Goal: Obtain resource: Download file/media

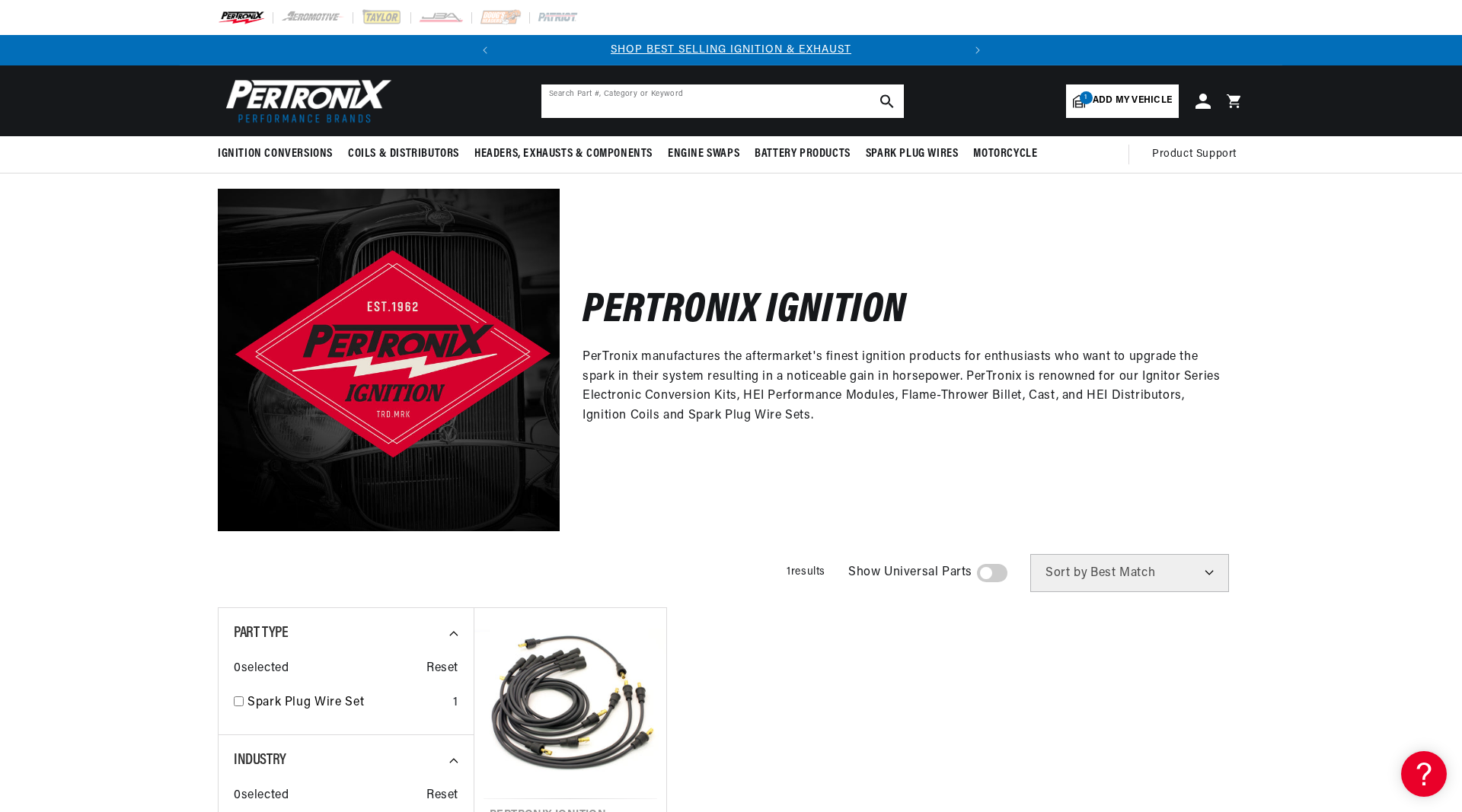
click at [798, 103] on input "text" at bounding box center [722, 102] width 363 height 33
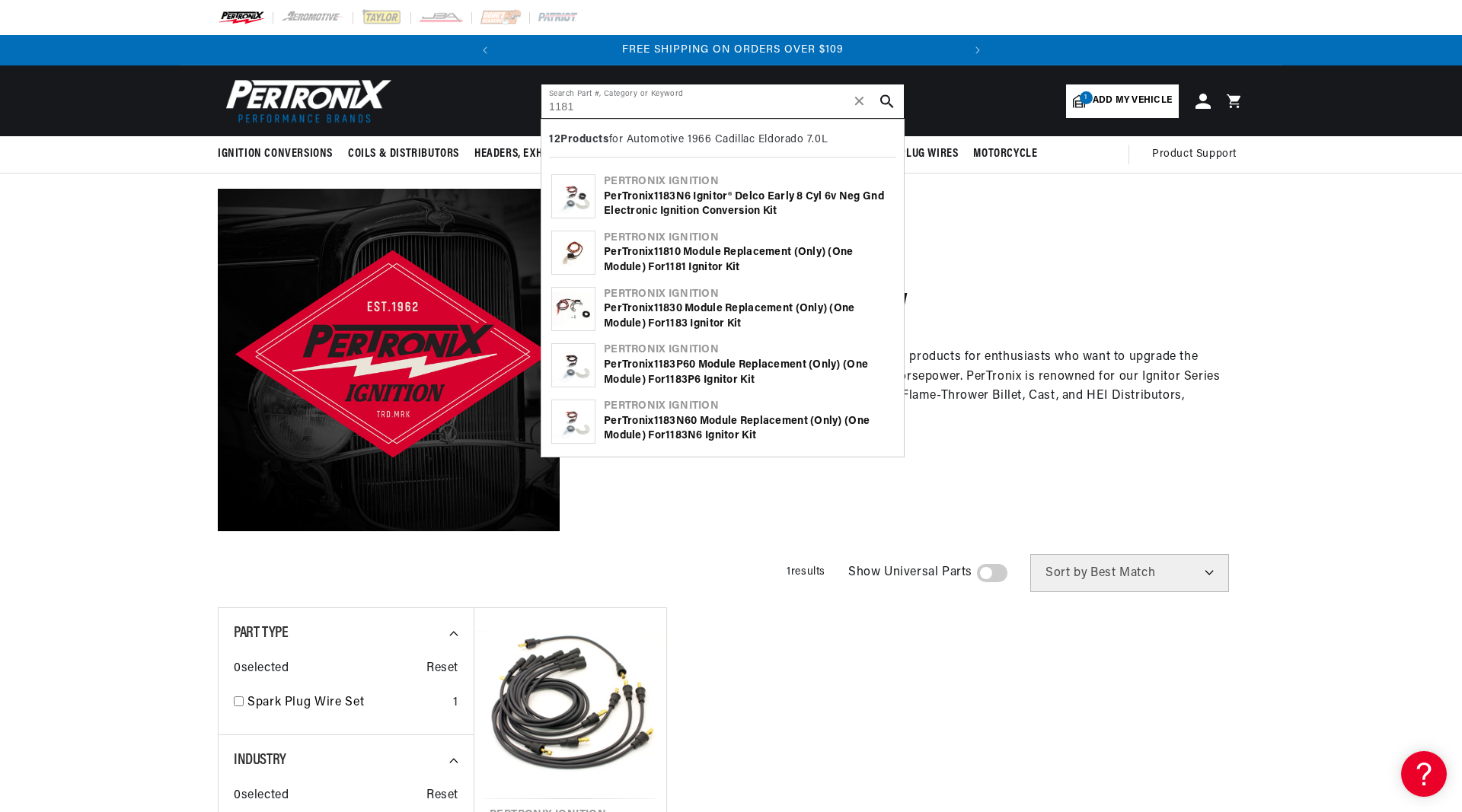
scroll to position [0, 462]
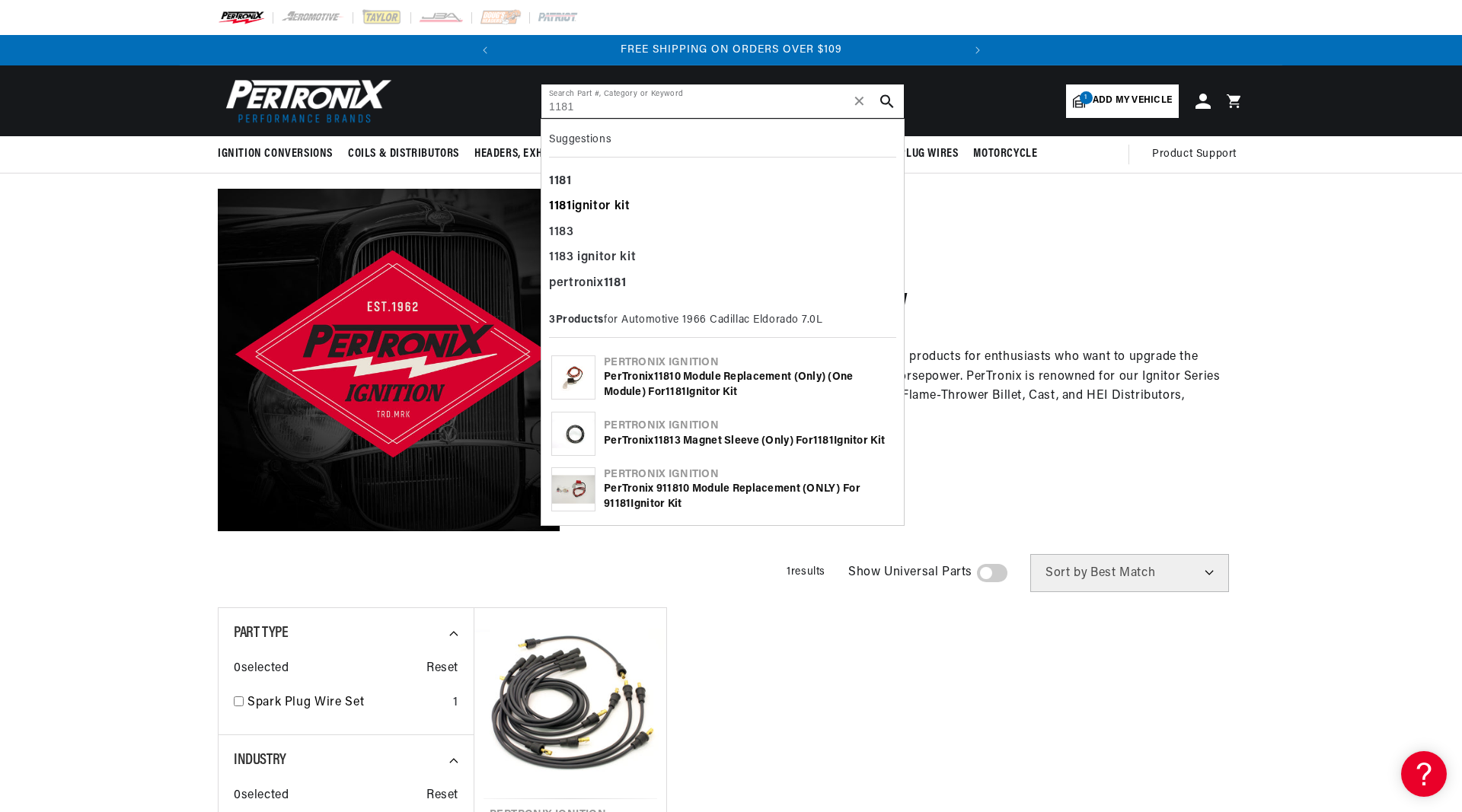
type input "1181"
click at [591, 201] on div "1181 ignitor kit" at bounding box center [723, 207] width 347 height 26
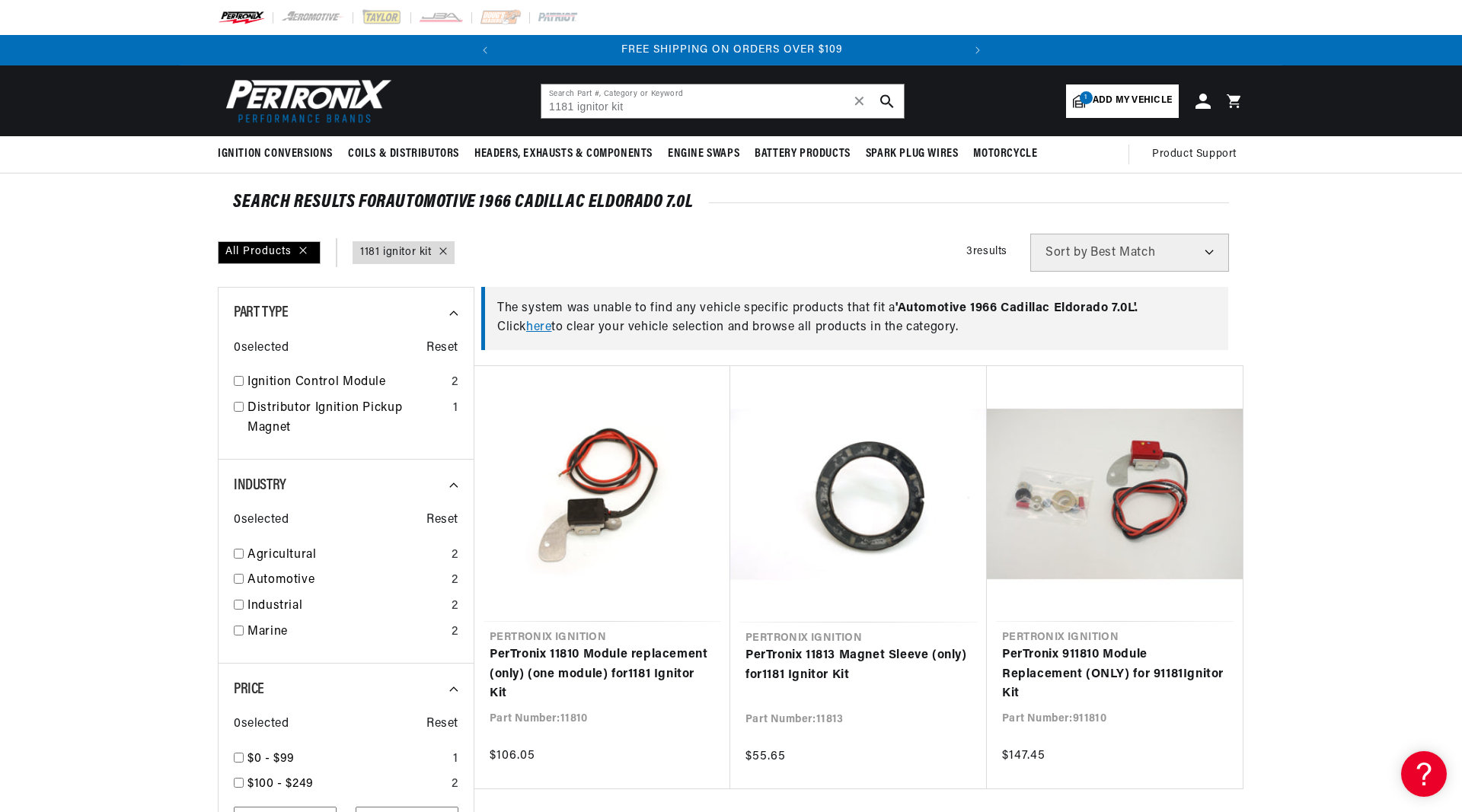
scroll to position [0, 462]
click at [747, 103] on input "1181 ignitor kit" at bounding box center [722, 102] width 363 height 33
click at [888, 102] on use "search button" at bounding box center [887, 101] width 13 height 13
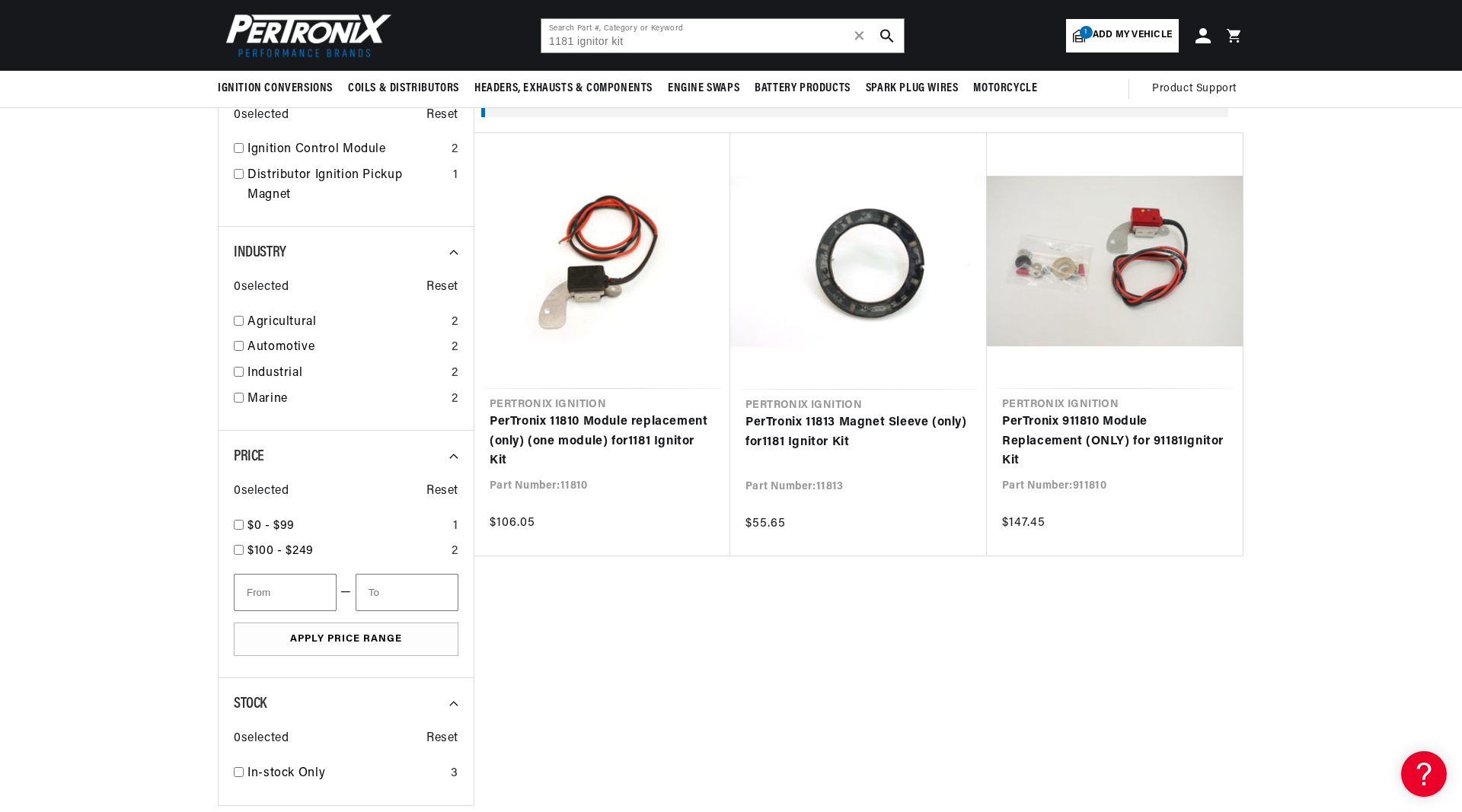
scroll to position [155, 0]
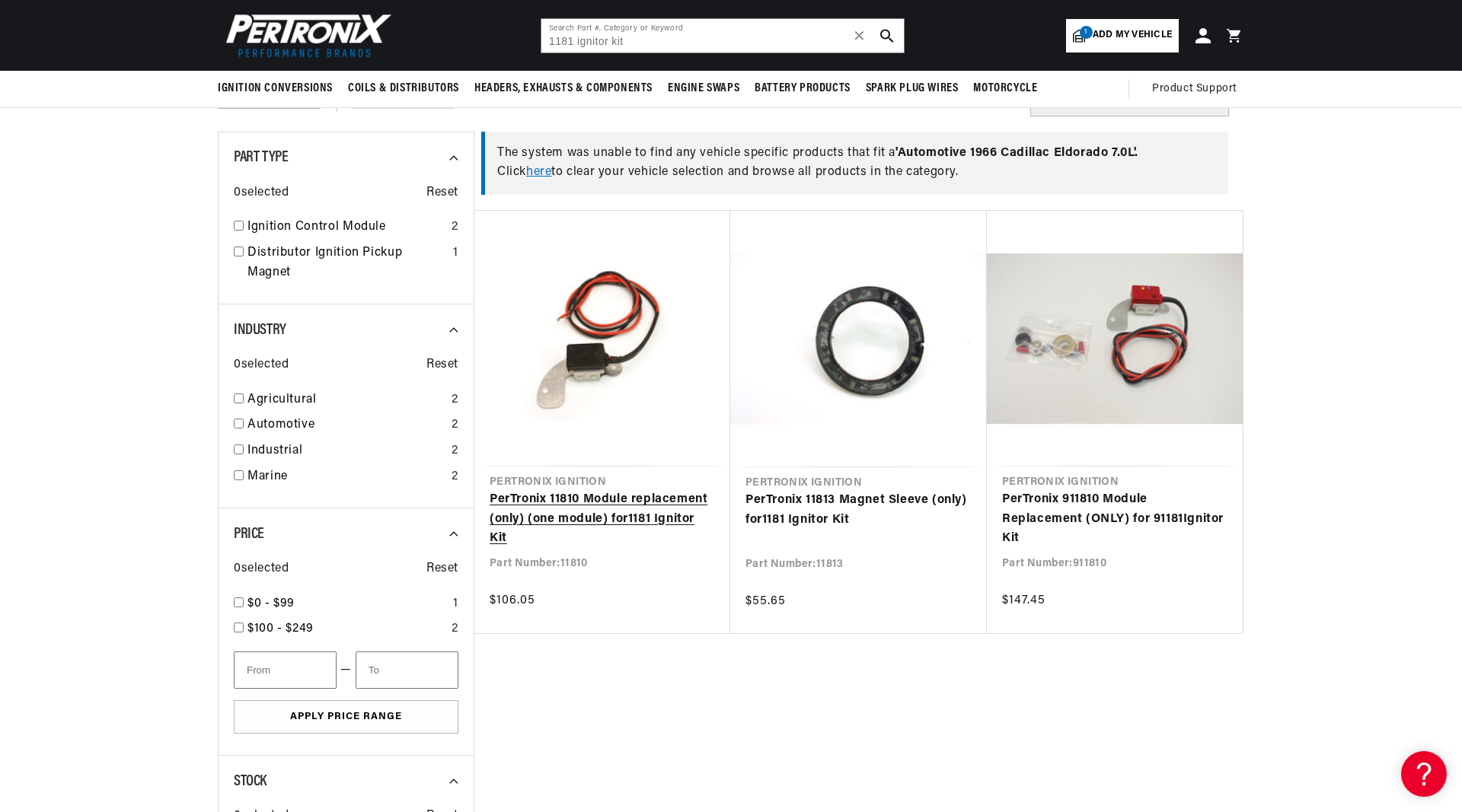
click at [616, 499] on link "PerTronix 11810 Module replacement (only) (one module) for 1181 Ignitor Kit" at bounding box center [602, 519] width 225 height 59
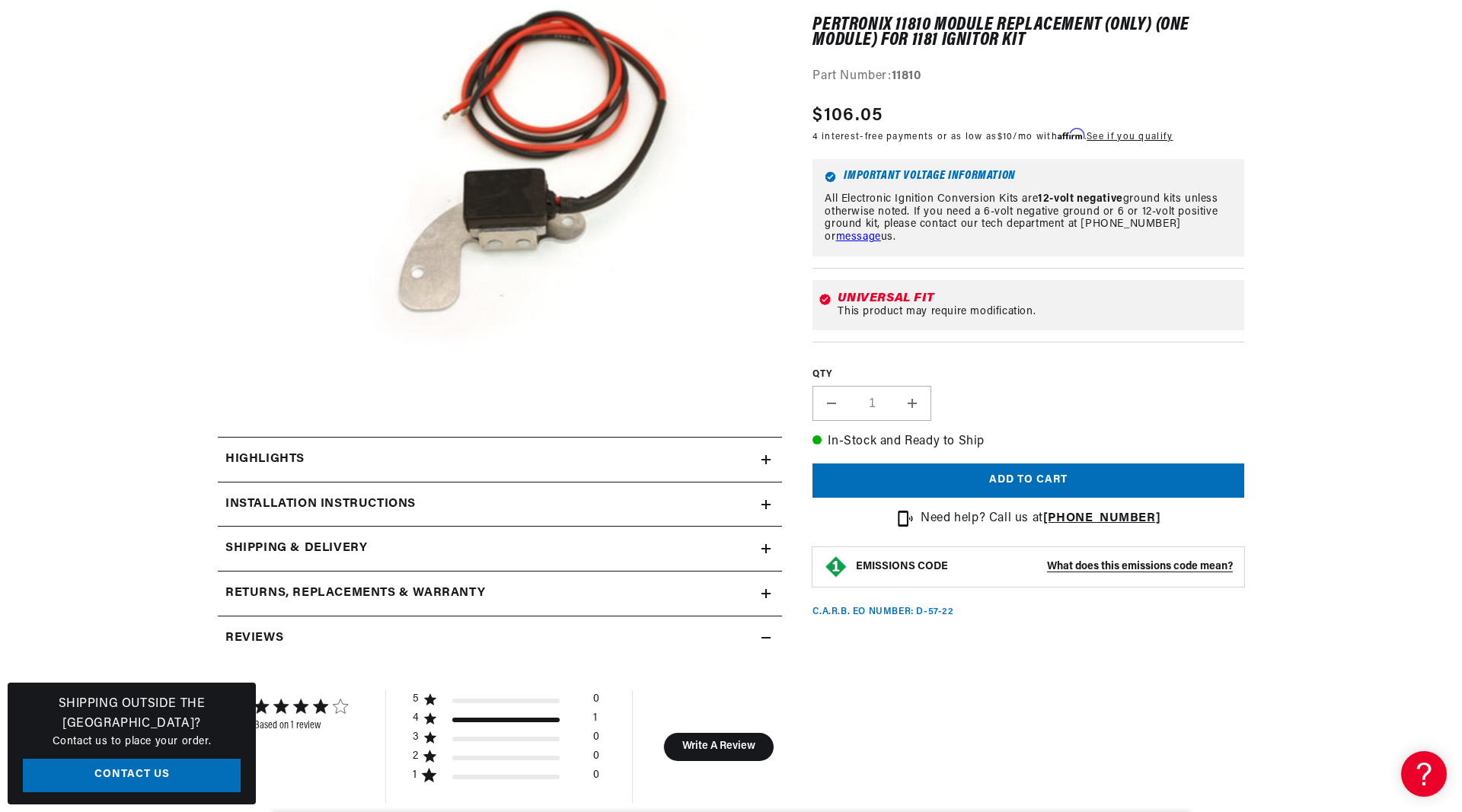
click at [370, 503] on h2 "Installation instructions" at bounding box center [320, 504] width 190 height 20
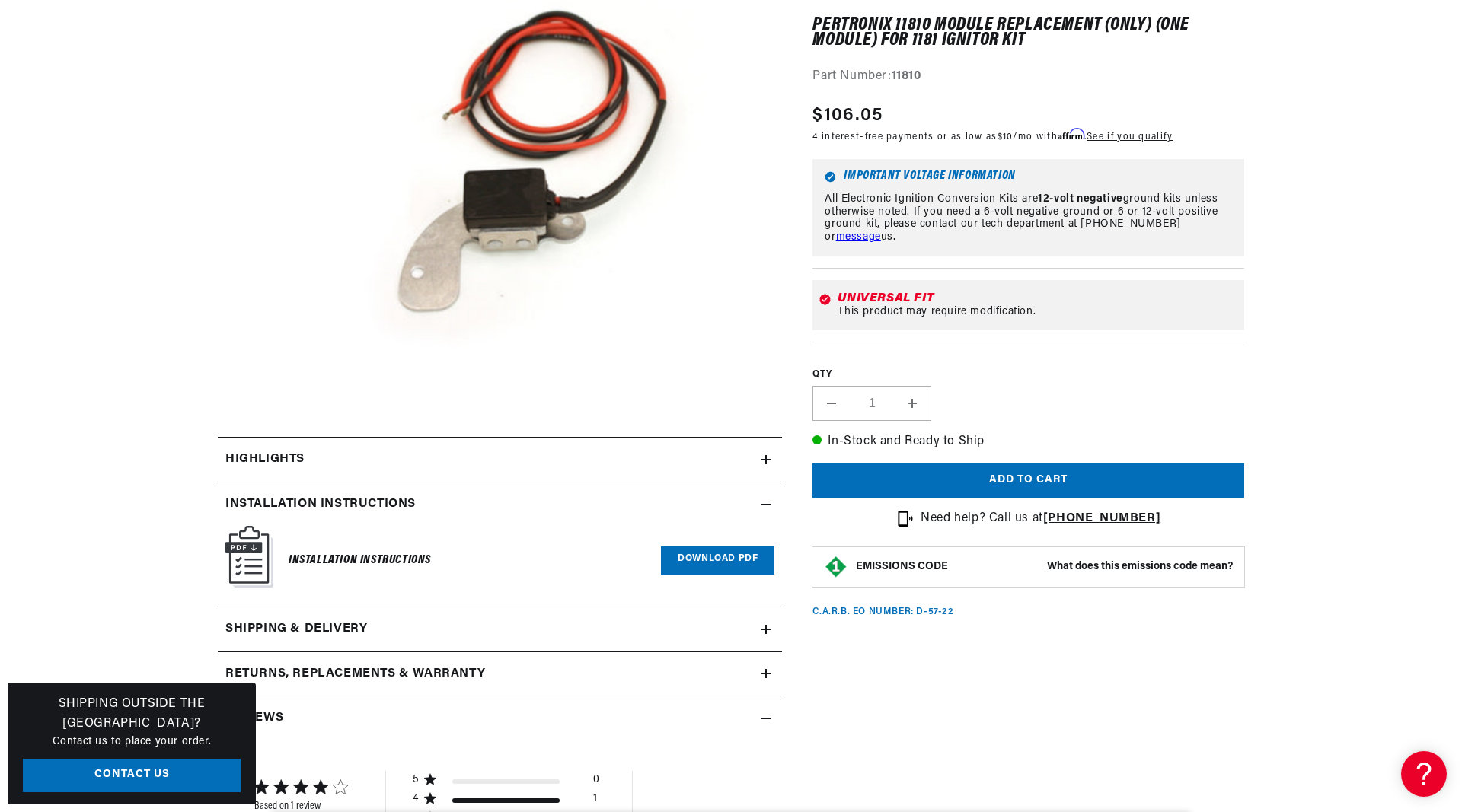
click at [732, 557] on link "Download PDF" at bounding box center [717, 561] width 113 height 29
